Goal: Transaction & Acquisition: Book appointment/travel/reservation

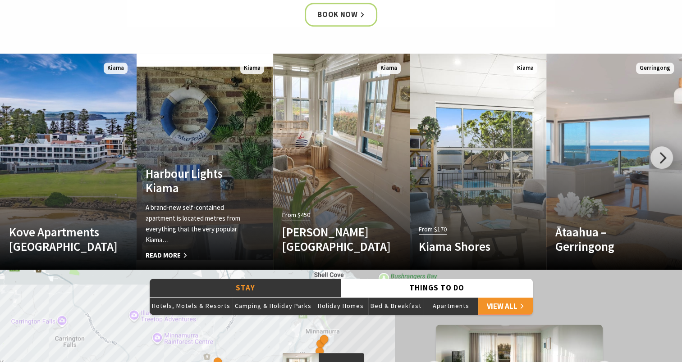
scroll to position [270, 0]
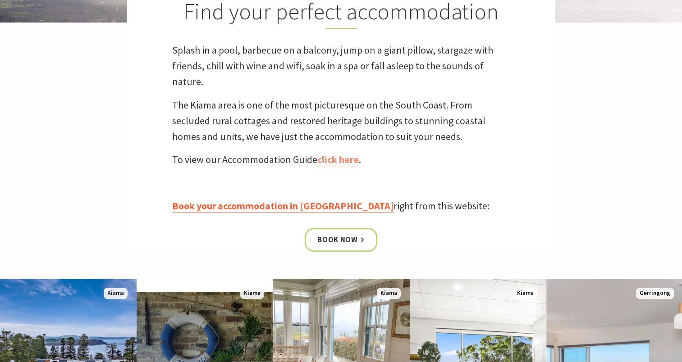
click at [232, 208] on link "Book your accommodation in Kiama" at bounding box center [282, 206] width 221 height 13
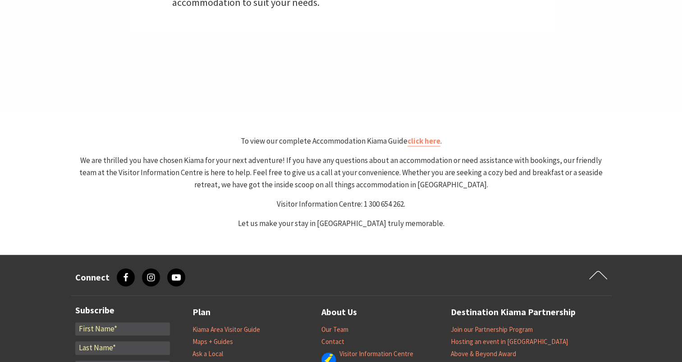
scroll to position [450, 0]
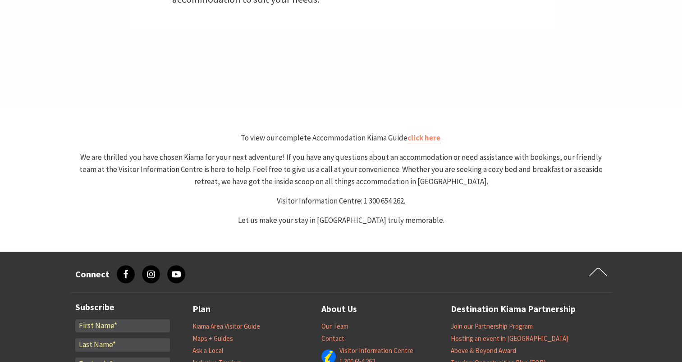
select select "3"
select select "2"
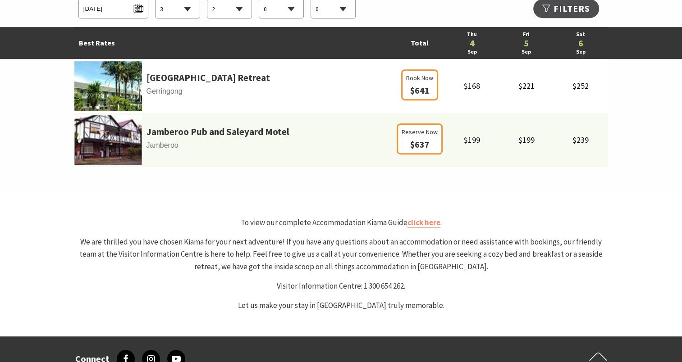
scroll to position [586, 0]
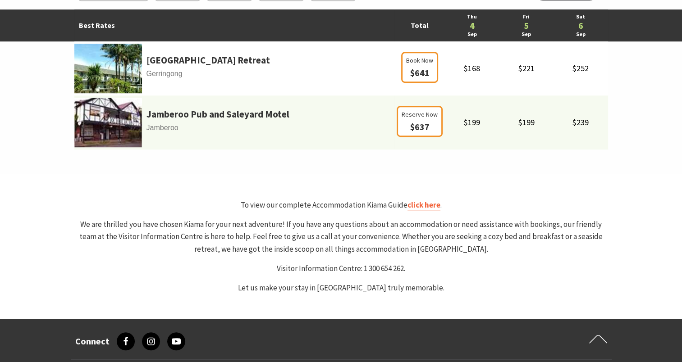
click at [415, 206] on link "click here" at bounding box center [423, 205] width 33 height 10
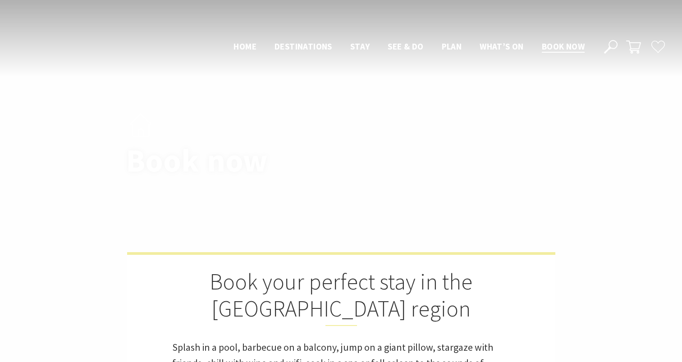
select select "3"
select select "2"
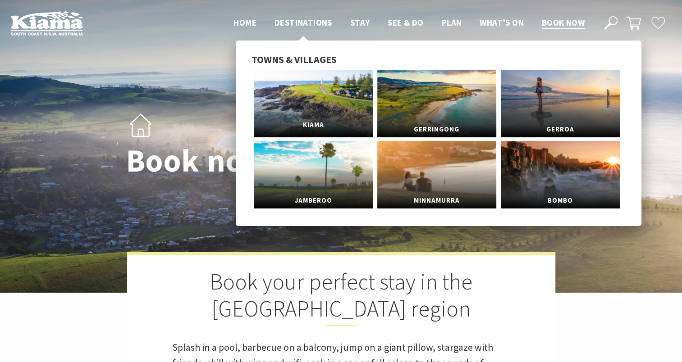
click at [317, 86] on link "Kiama" at bounding box center [313, 104] width 119 height 68
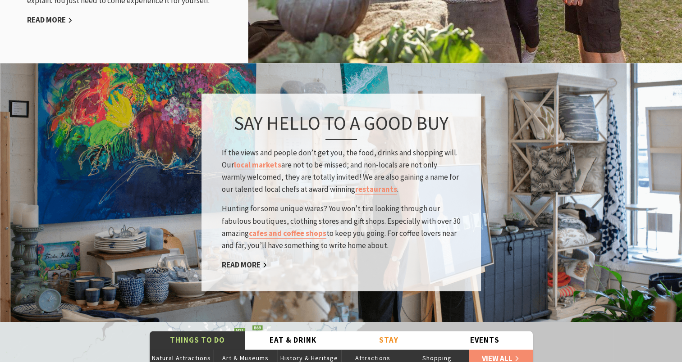
scroll to position [1306, 0]
